Goal: Find specific page/section: Find specific page/section

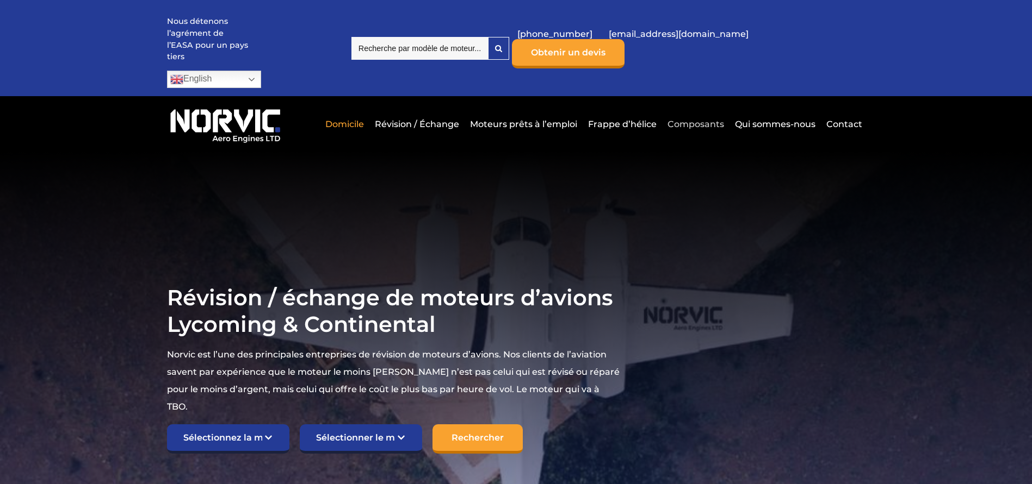
click at [694, 111] on link "Composants" at bounding box center [695, 124] width 62 height 27
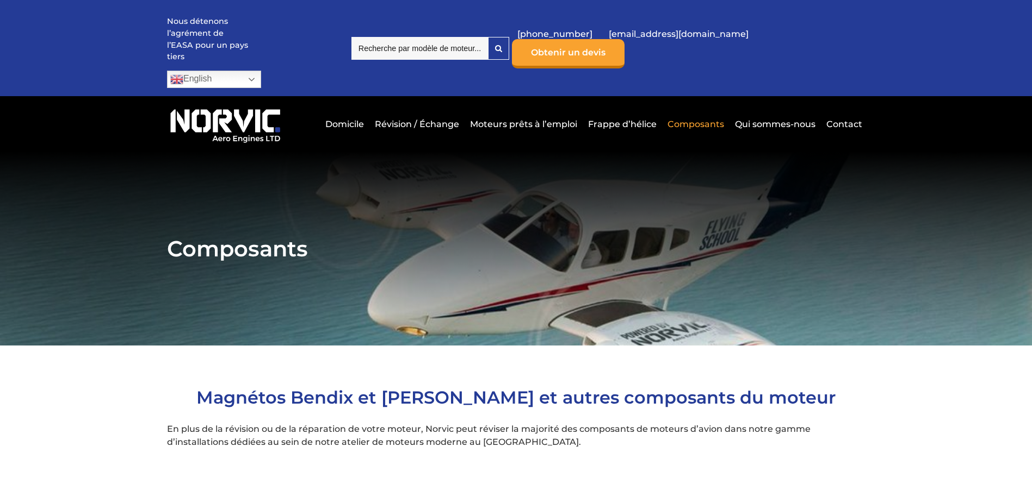
click at [423, 39] on input "search" at bounding box center [419, 48] width 136 height 23
type input "cran"
click at [389, 37] on input "cran" at bounding box center [419, 48] width 136 height 23
click at [448, 111] on link "Révision / Échange" at bounding box center [417, 124] width 90 height 27
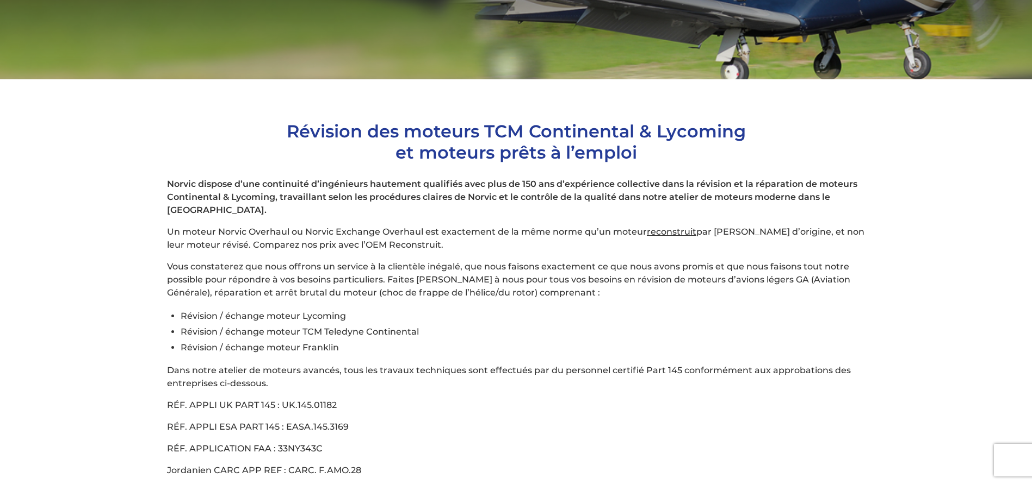
scroll to position [54, 0]
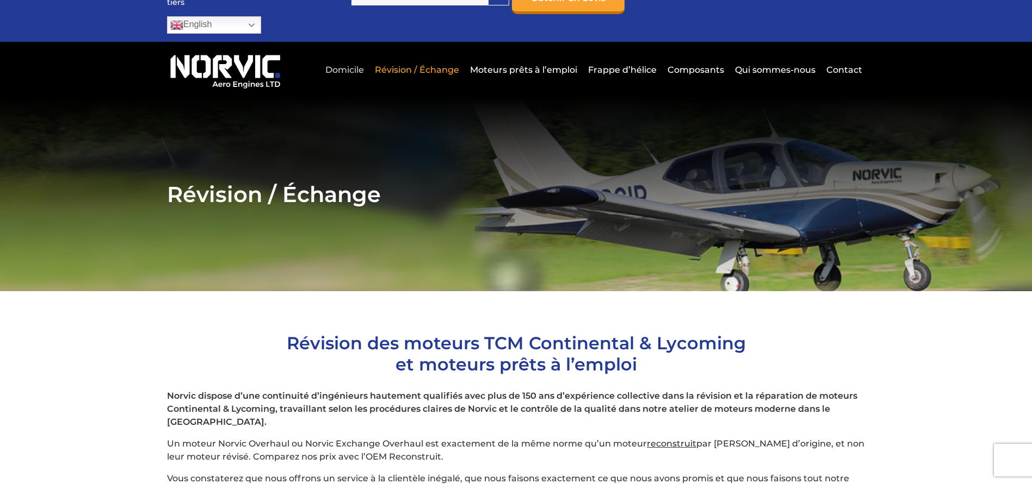
click at [353, 57] on link "Domicile" at bounding box center [344, 70] width 44 height 27
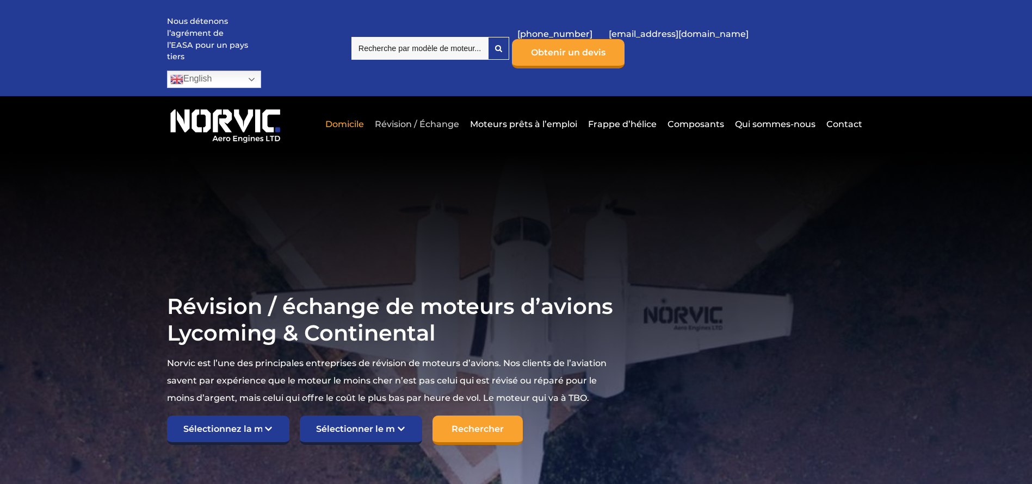
click at [407, 111] on link "Révision / Échange" at bounding box center [417, 124] width 90 height 27
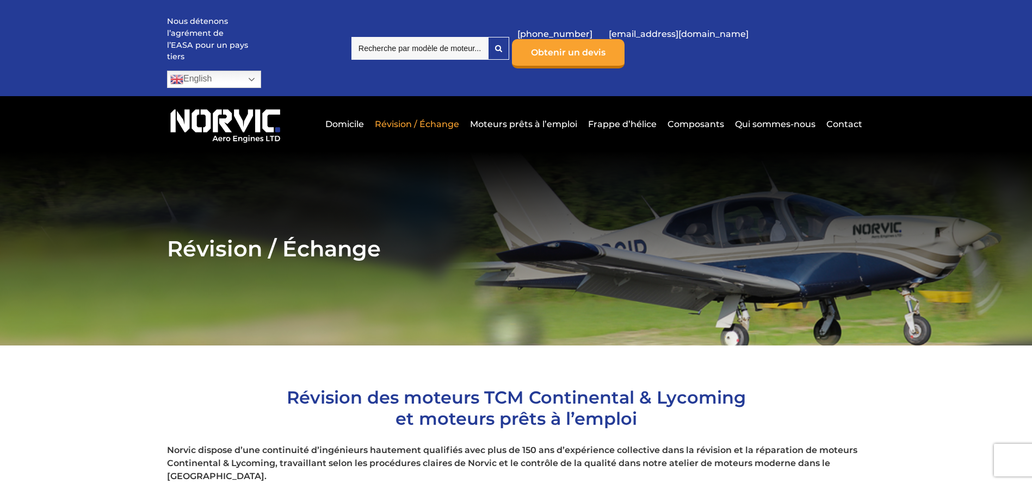
scroll to position [54, 0]
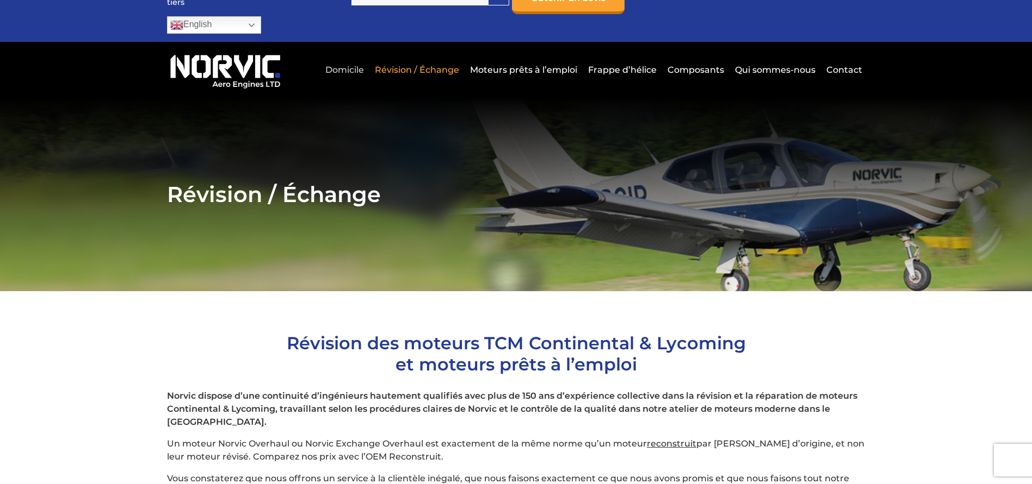
click at [353, 57] on link "Domicile" at bounding box center [344, 70] width 44 height 27
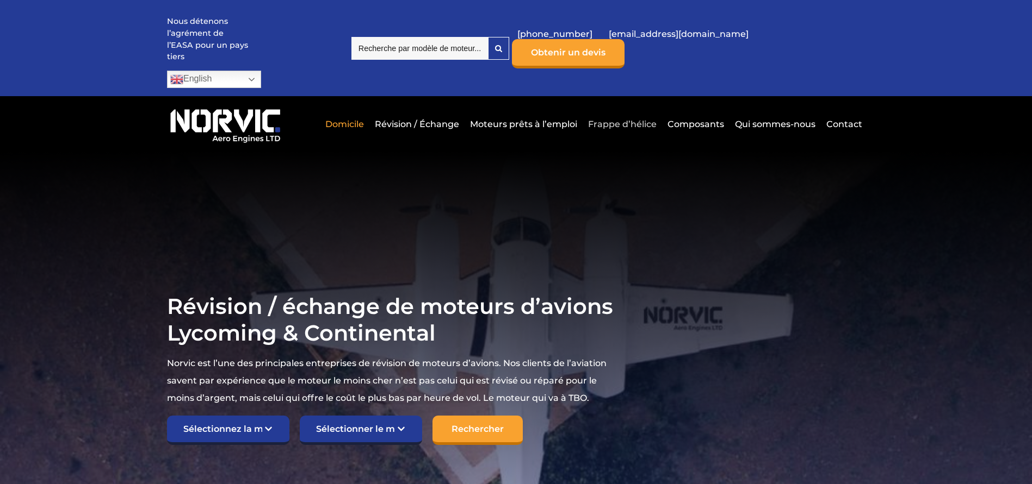
click at [645, 111] on link "Frappe d’hélice" at bounding box center [622, 124] width 74 height 27
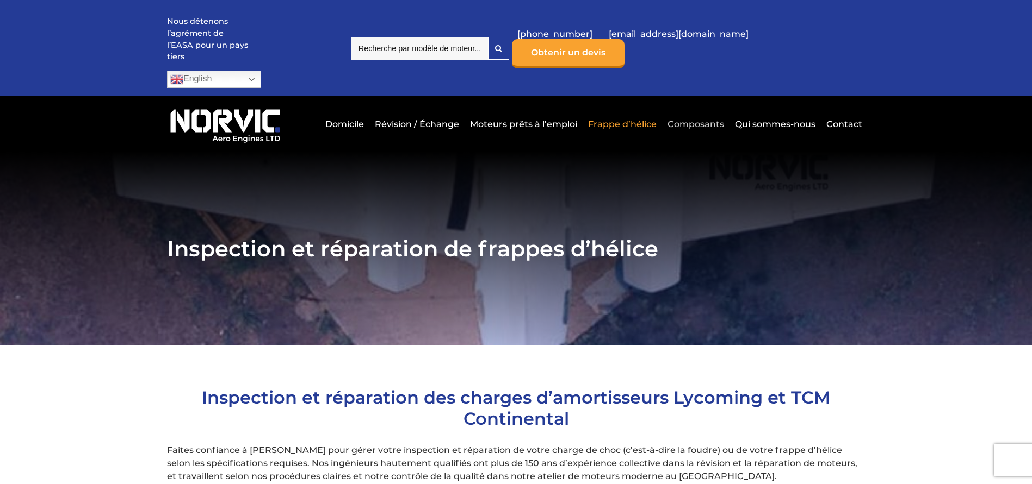
click at [688, 111] on link "Composants" at bounding box center [695, 124] width 62 height 27
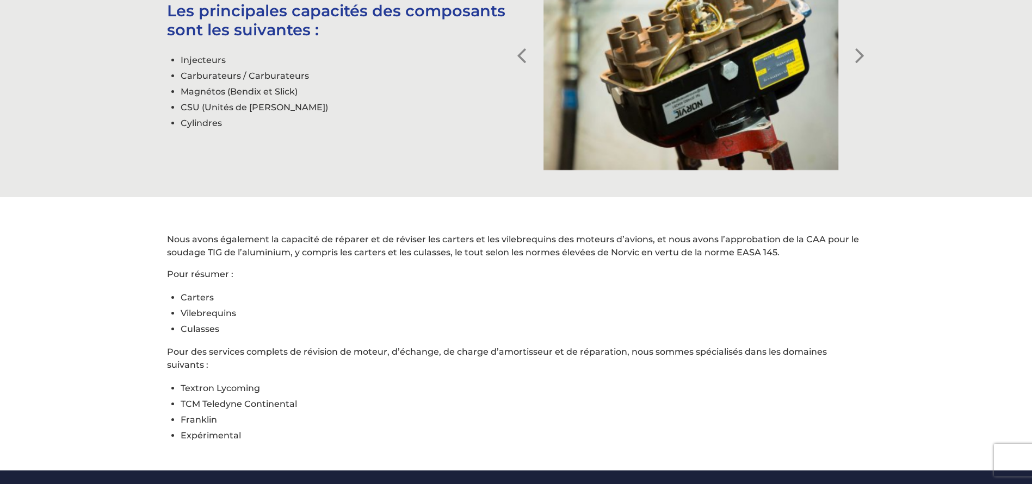
scroll to position [544, 0]
